Goal: Navigation & Orientation: Find specific page/section

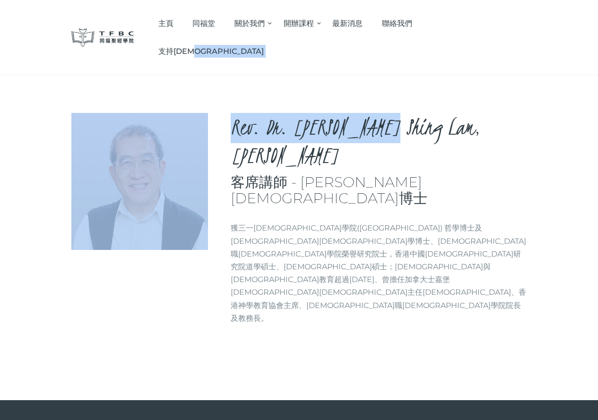
drag, startPoint x: 598, startPoint y: 40, endPoint x: 604, endPoint y: 96, distance: 56.1
click at [598, 96] on html "Skip to content Skip to footer 主頁 [DEMOGRAPHIC_DATA] 關於我們 院長分享 學院簡介 信仰與方向 院董及行政…" at bounding box center [299, 210] width 598 height 420
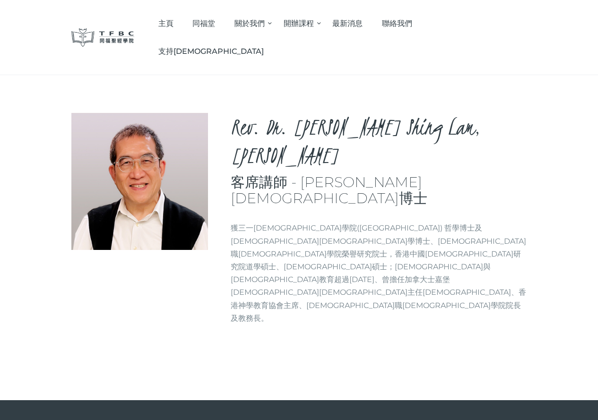
click at [567, 152] on div "Rev. Dr. Li Shing Lam, Derek 客席講師 - 李盛林牧師博士 Brief info 獲三一神學院(Trinity Theologic…" at bounding box center [299, 237] width 598 height 325
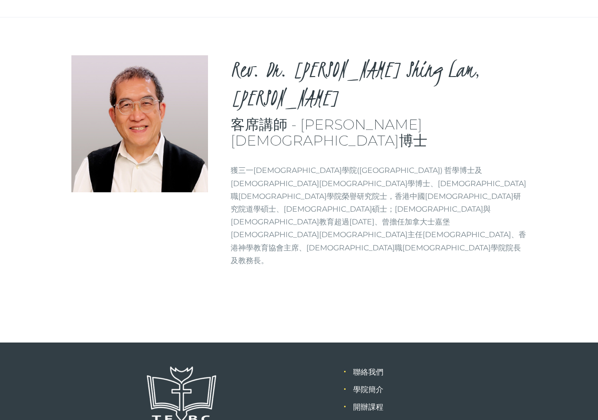
scroll to position [98, 0]
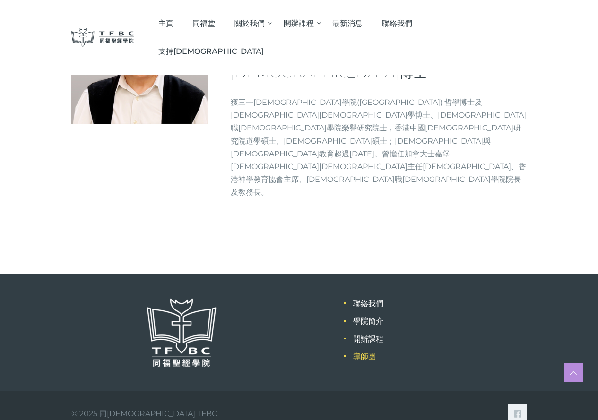
click at [361, 352] on link "導師團" at bounding box center [364, 356] width 23 height 9
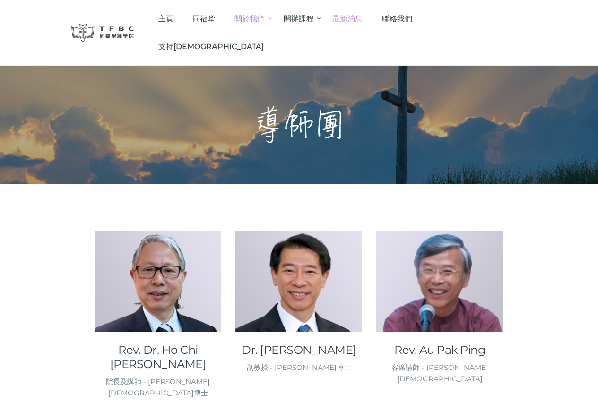
click at [363, 17] on span "最新消息" at bounding box center [347, 18] width 30 height 9
